Goal: Transaction & Acquisition: Download file/media

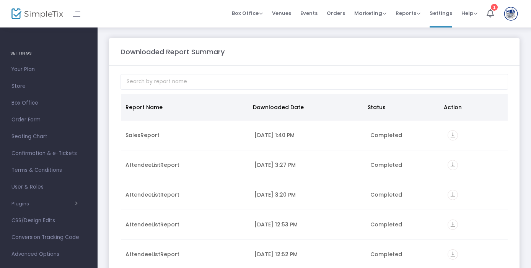
scroll to position [8, 0]
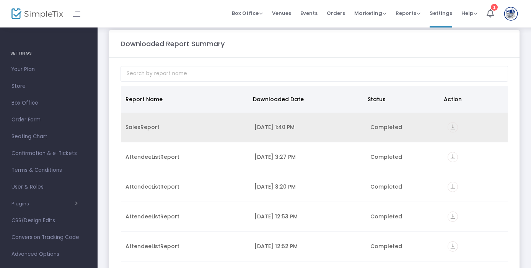
click at [210, 125] on div "SalesReport" at bounding box center [185, 128] width 120 height 8
click at [447, 131] on icon "vertical_align_bottom" at bounding box center [452, 127] width 10 height 10
